Goal: Task Accomplishment & Management: Use online tool/utility

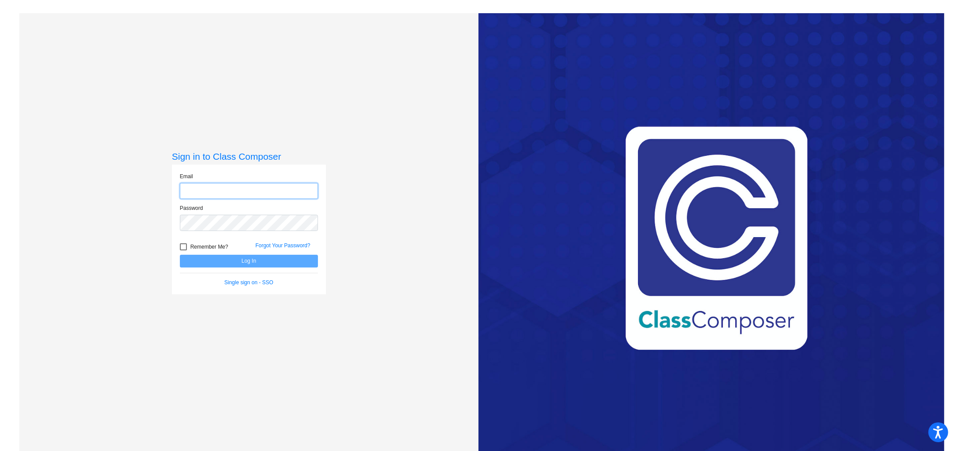
type input "[EMAIL_ADDRESS][DOMAIN_NAME]"
click at [251, 262] on button "Log In" at bounding box center [249, 261] width 138 height 13
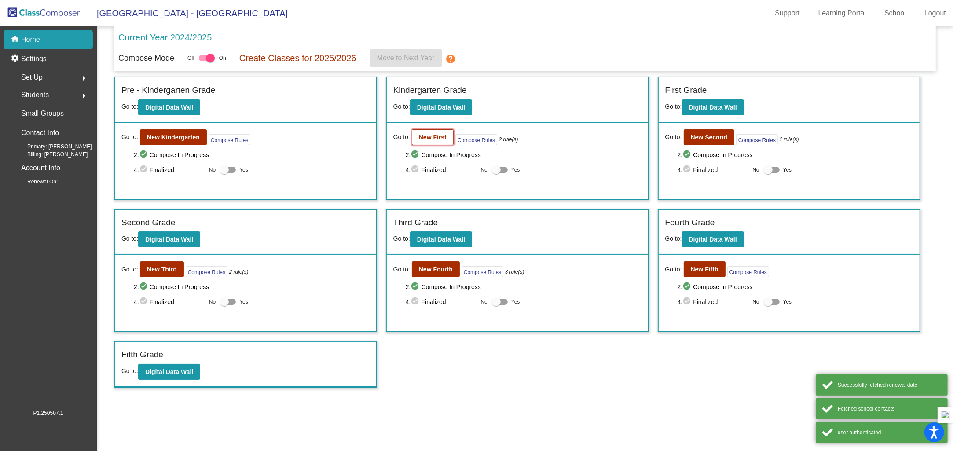
click at [436, 141] on button "New First" at bounding box center [433, 137] width 42 height 16
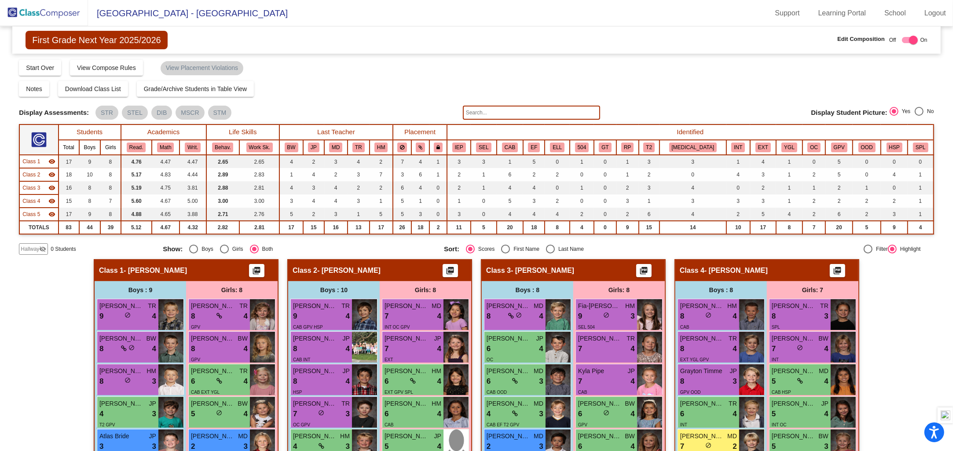
click at [559, 112] on input "text" at bounding box center [531, 113] width 137 height 14
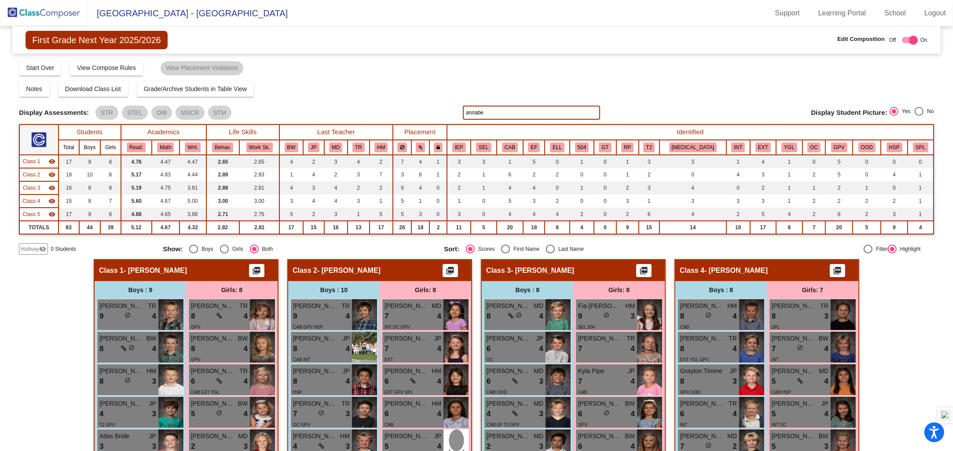
type input "annabe"
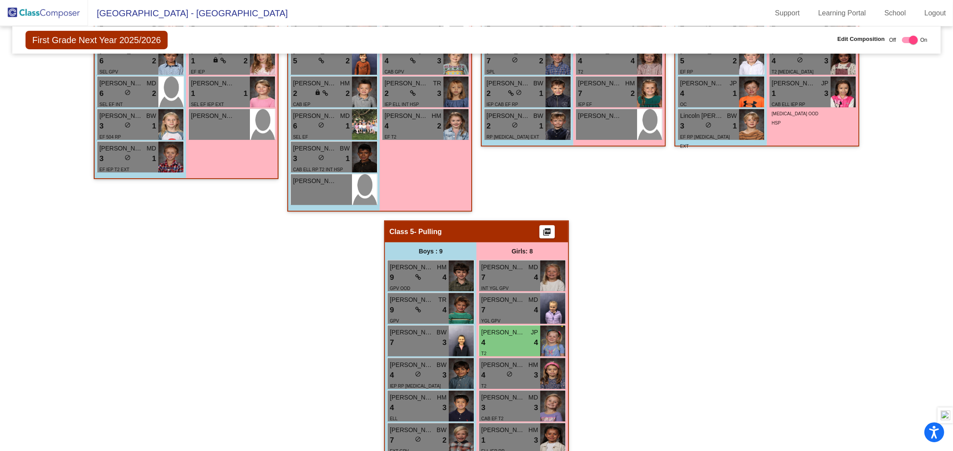
scroll to position [440, 0]
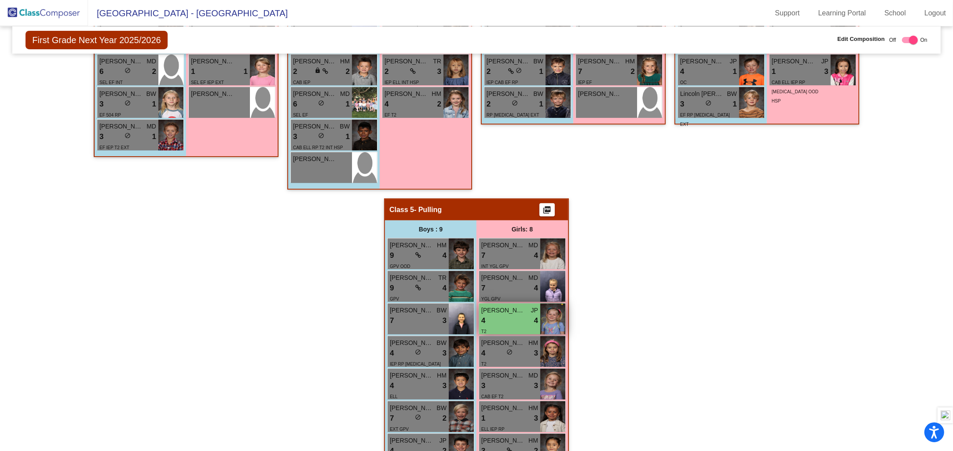
click at [505, 316] on div "4 lock do_not_disturb_alt 4" at bounding box center [509, 320] width 57 height 11
